Goal: Transaction & Acquisition: Book appointment/travel/reservation

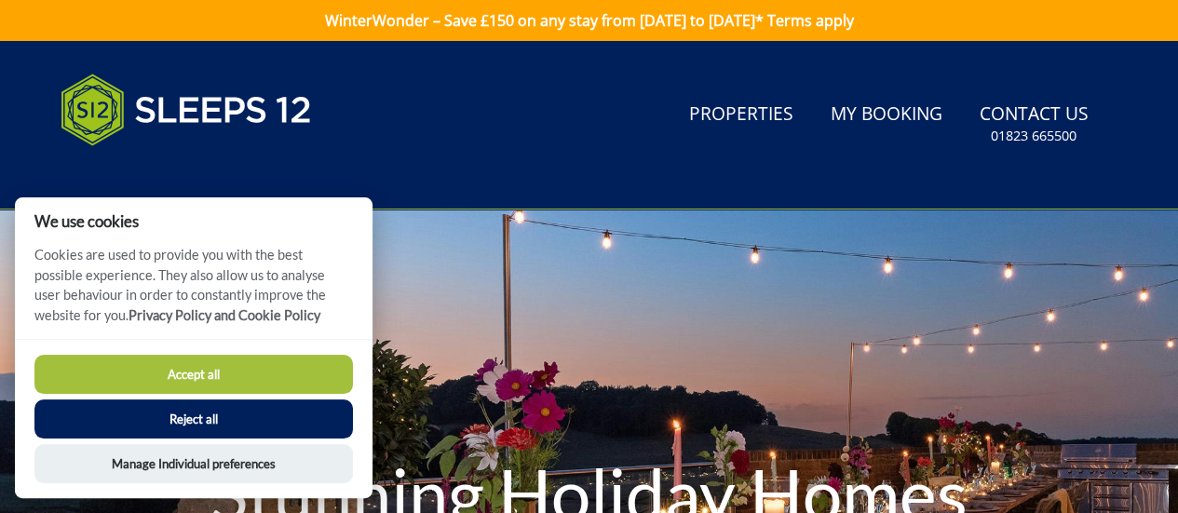
click at [235, 403] on button "Reject all" at bounding box center [193, 418] width 318 height 39
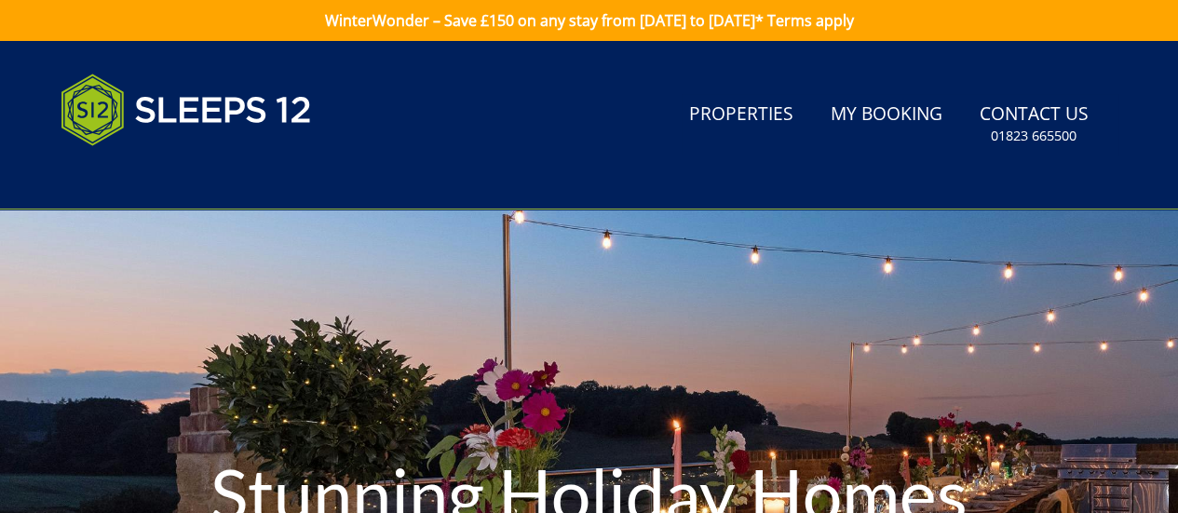
click at [235, 403] on div "Accept all Reject all" at bounding box center [193, 421] width 318 height 84
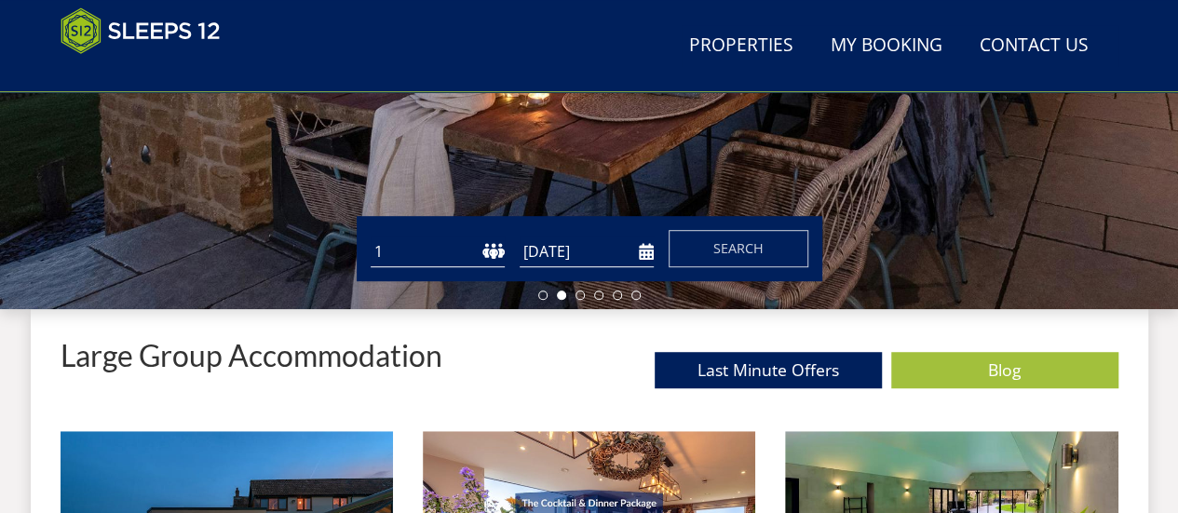
scroll to position [475, 0]
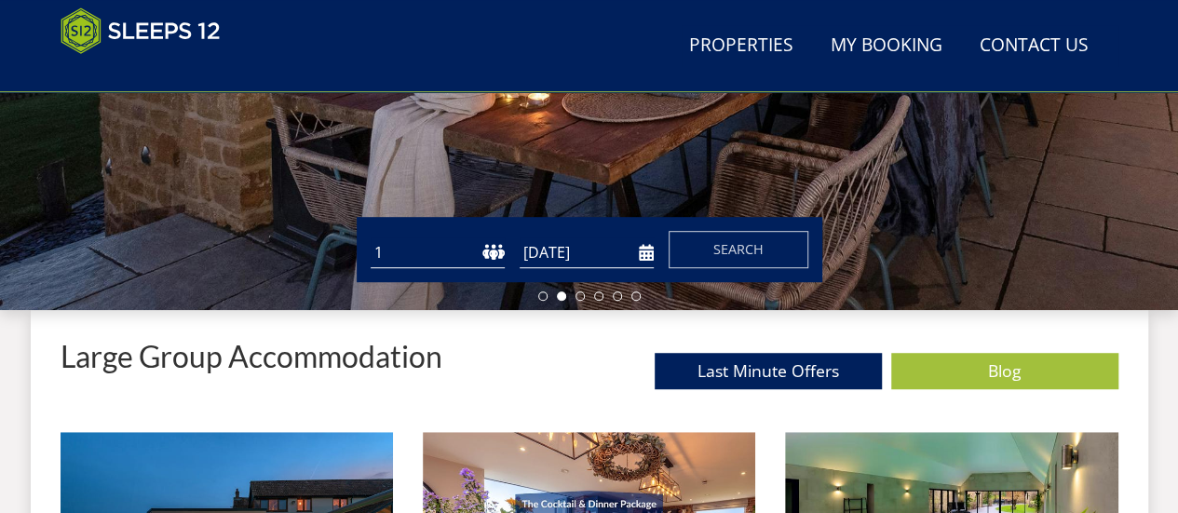
click at [392, 251] on select "1 2 3 4 5 6 7 8 9 10 11 12 13 14 15 16 17 18 19 20 21 22 23 24 25 26 27 28 29 3…" at bounding box center [437, 252] width 134 height 31
select select "12"
click at [370, 237] on select "1 2 3 4 5 6 7 8 9 10 11 12 13 14 15 16 17 18 19 20 21 22 23 24 25 26 27 28 29 3…" at bounding box center [437, 252] width 134 height 31
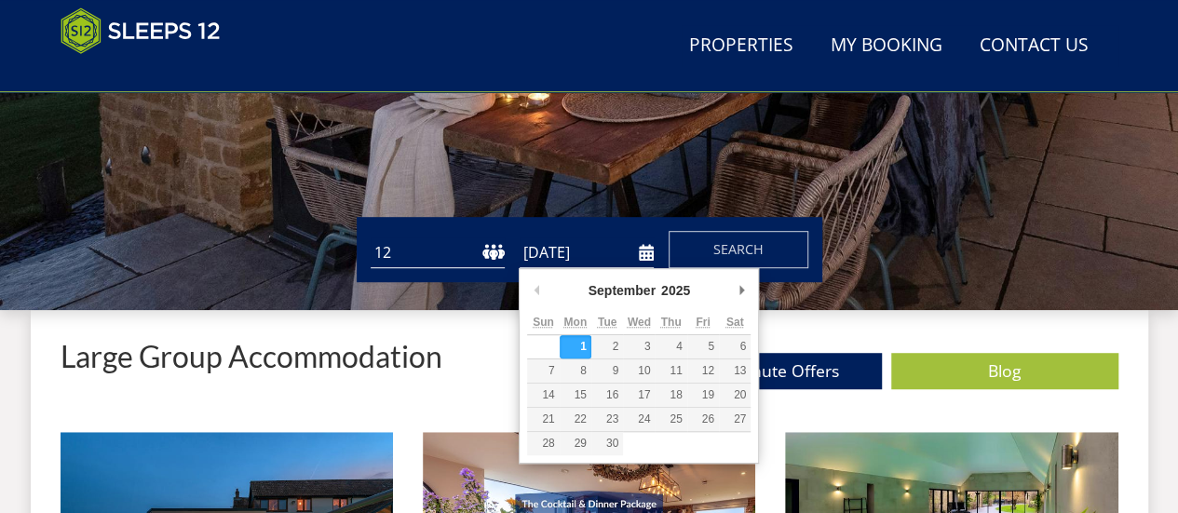
click at [638, 251] on input "[DATE]" at bounding box center [586, 252] width 134 height 31
type input "[DATE]"
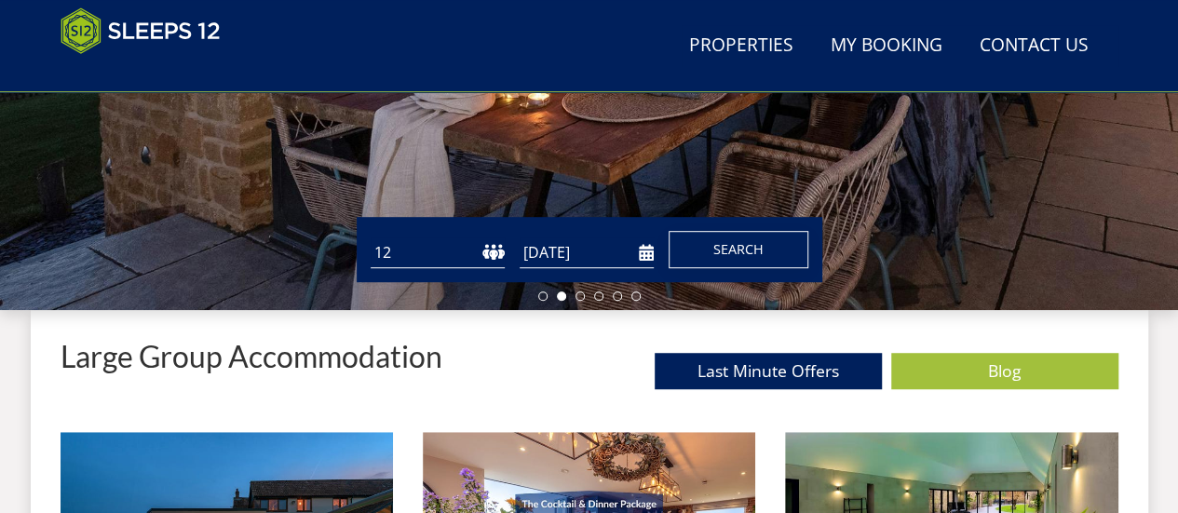
click at [728, 246] on span "Search" at bounding box center [738, 249] width 50 height 18
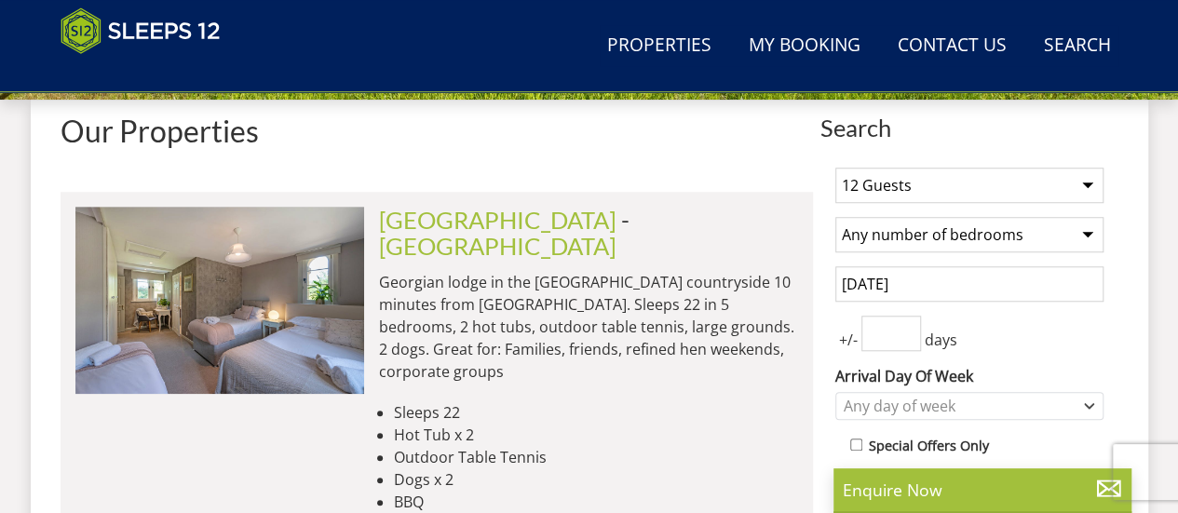
scroll to position [686, 0]
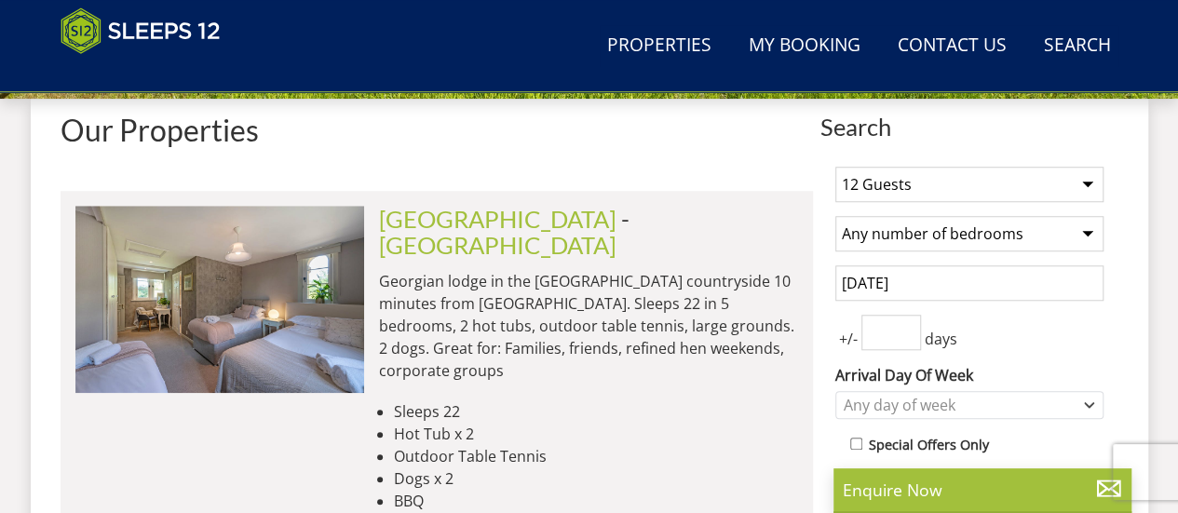
click at [922, 247] on select "Any number of bedrooms 3 Bedrooms 4 Bedrooms 5 Bedrooms 6 Bedrooms 7 Bedrooms 8…" at bounding box center [969, 233] width 268 height 35
click at [661, 423] on li "Hot Tub x 2" at bounding box center [596, 434] width 404 height 22
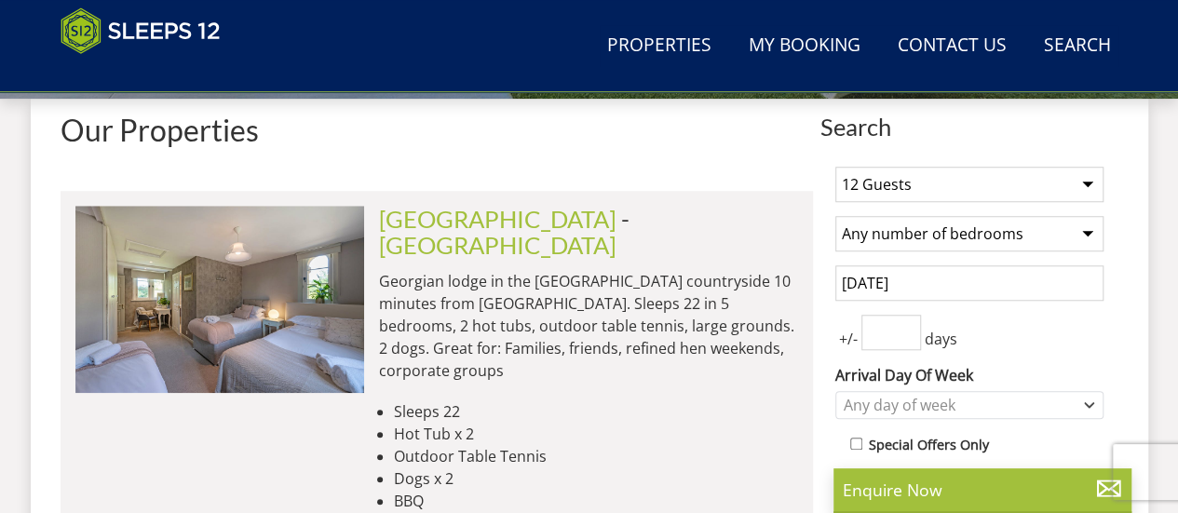
click at [891, 247] on select "Any number of bedrooms 3 Bedrooms 4 Bedrooms 5 Bedrooms 6 Bedrooms 7 Bedrooms 8…" at bounding box center [969, 233] width 268 height 35
select select "12"
click at [835, 216] on select "Any number of bedrooms 3 Bedrooms 4 Bedrooms 5 Bedrooms 6 Bedrooms 7 Bedrooms 8…" at bounding box center [969, 233] width 268 height 35
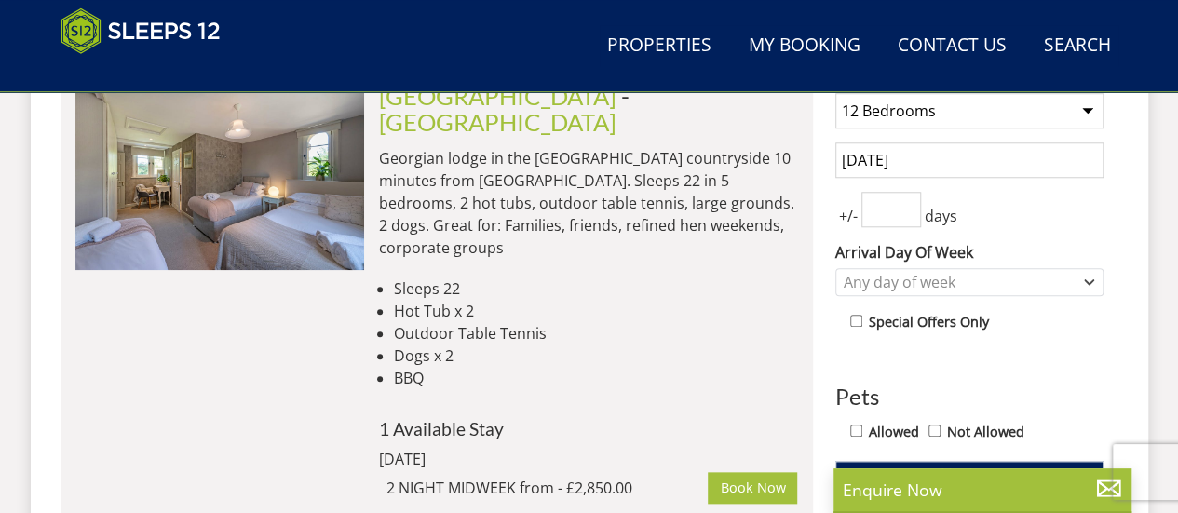
scroll to position [926, 0]
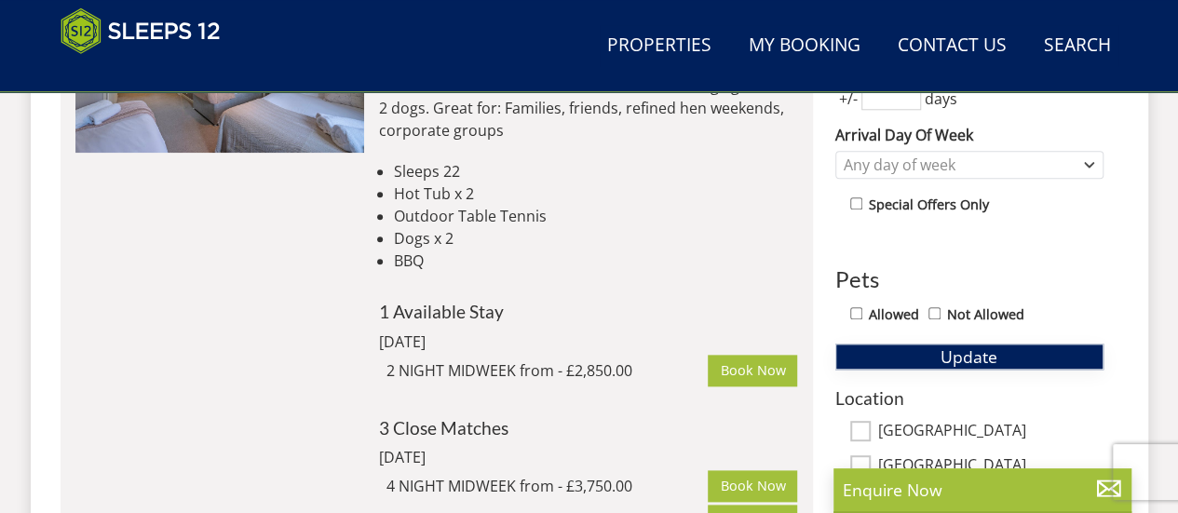
click at [870, 345] on button "Update" at bounding box center [969, 356] width 268 height 26
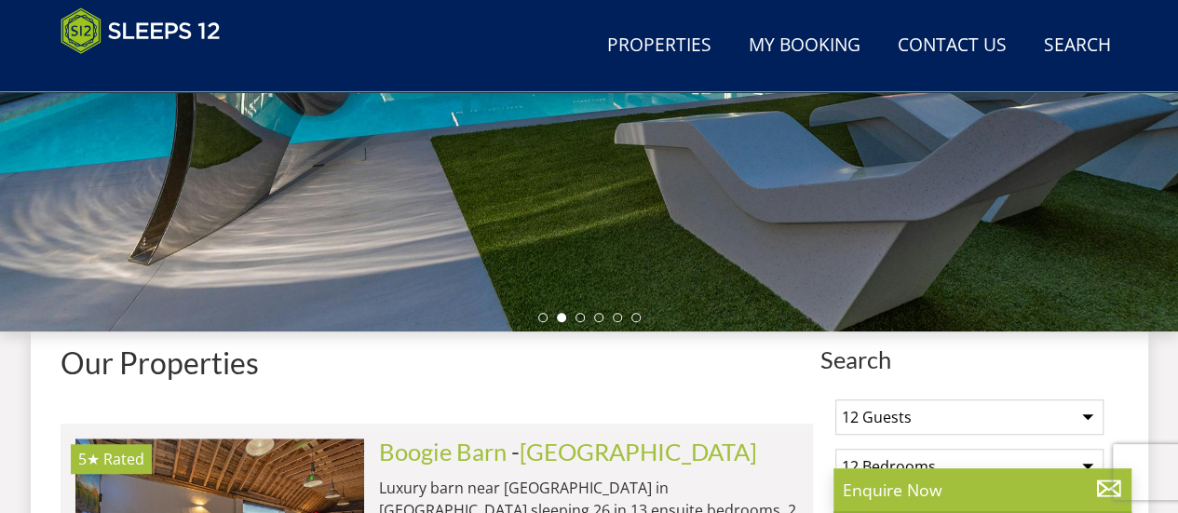
scroll to position [448, 0]
